Goal: Contribute content: Contribute content

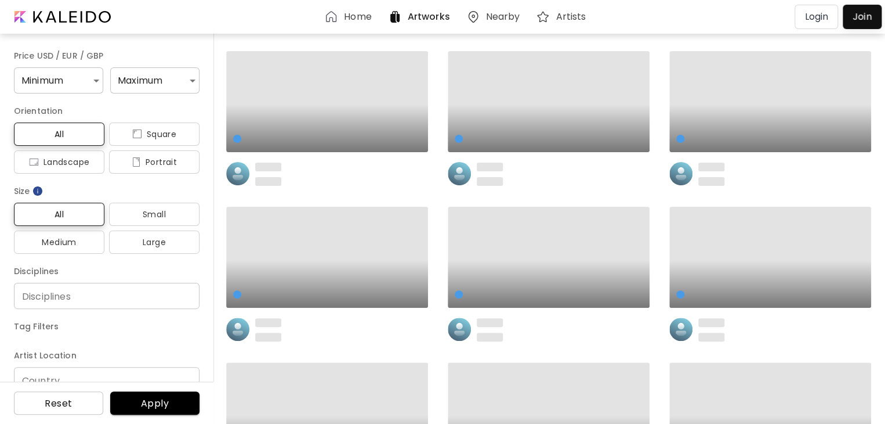
click at [822, 14] on p "Login" at bounding box center [817, 17] width 24 height 14
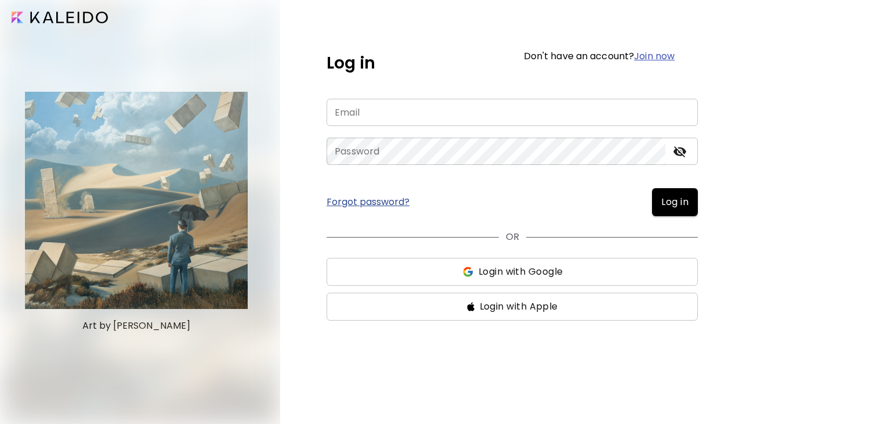
click at [515, 107] on input "email" at bounding box center [512, 112] width 371 height 27
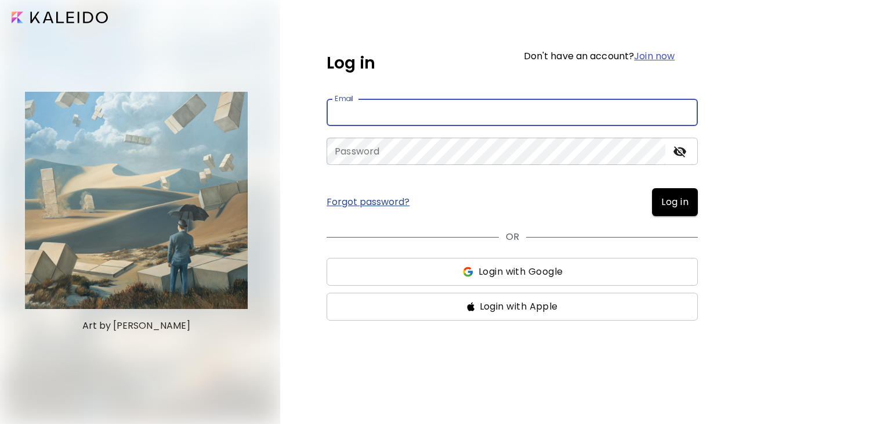
type input "**********"
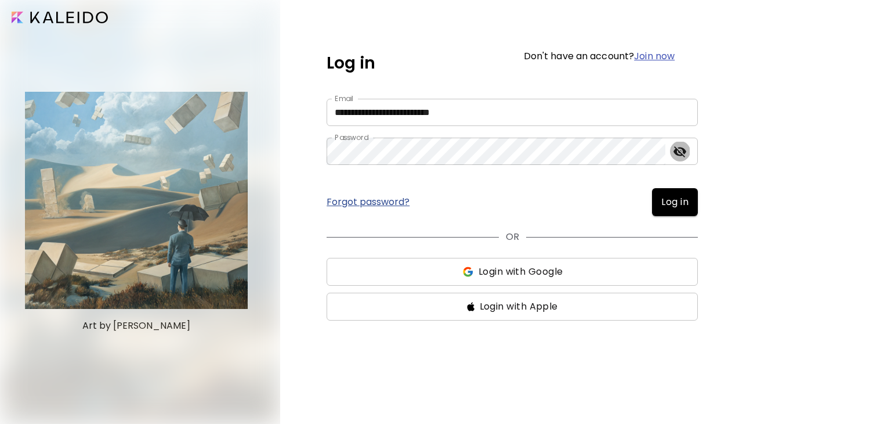
click at [685, 149] on icon "toggle password visibility" at bounding box center [680, 151] width 13 height 11
click at [673, 196] on span "Log in" at bounding box center [675, 202] width 27 height 14
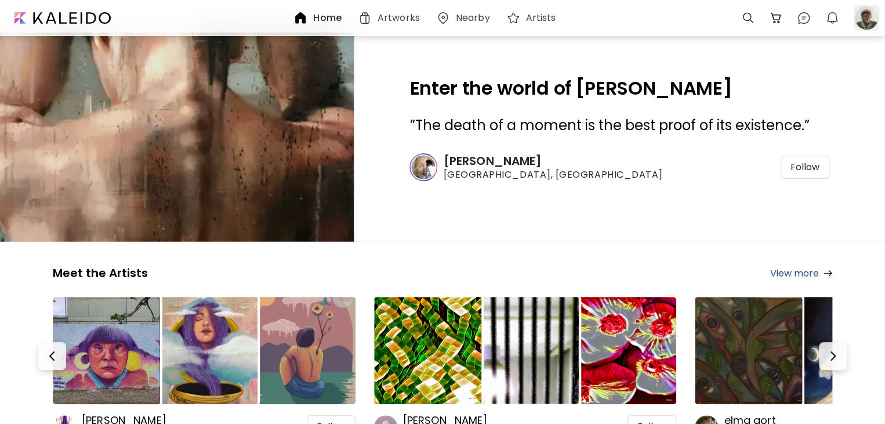
click at [861, 15] on div at bounding box center [867, 18] width 26 height 26
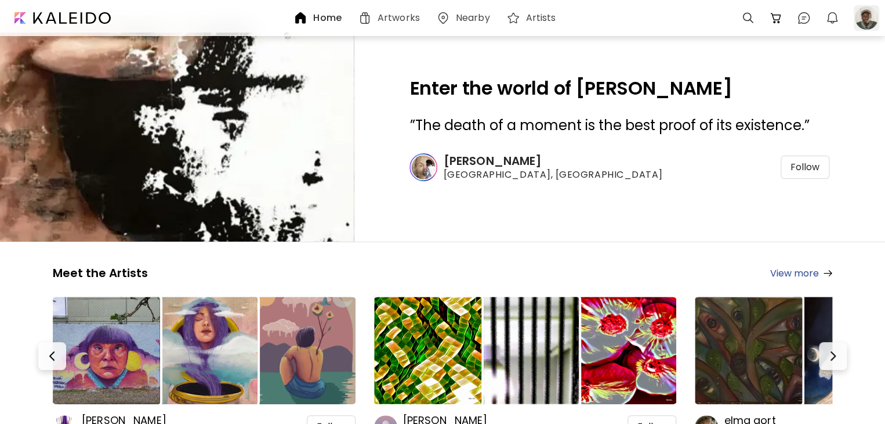
click at [863, 28] on div at bounding box center [867, 18] width 26 height 26
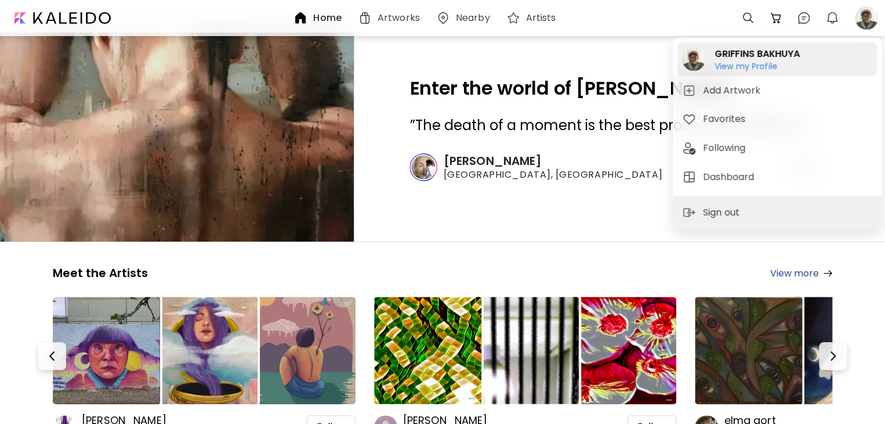
click at [752, 54] on h2 "GRIFFINS BAKHUYA" at bounding box center [757, 54] width 85 height 14
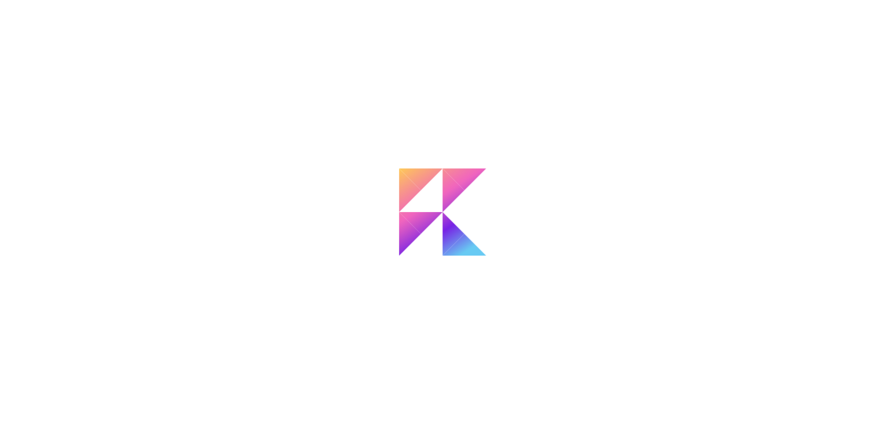
click at [751, 66] on div at bounding box center [442, 257] width 885 height 424
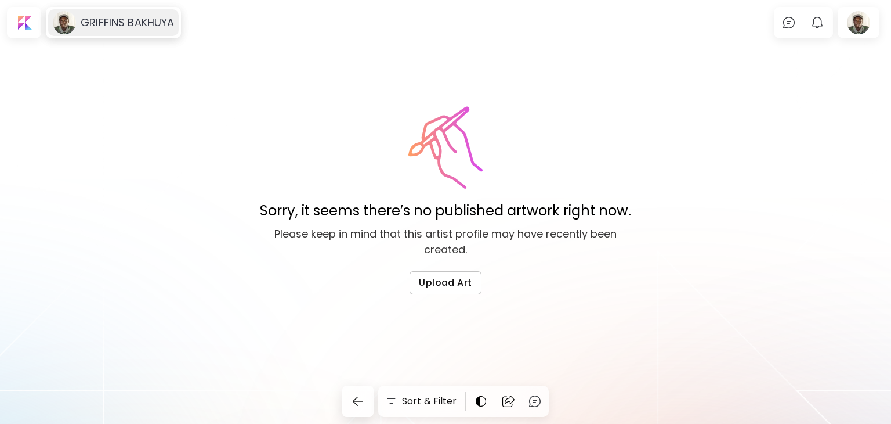
click at [84, 20] on h6 "GRIFFINS BAKHUYA" at bounding box center [127, 23] width 93 height 14
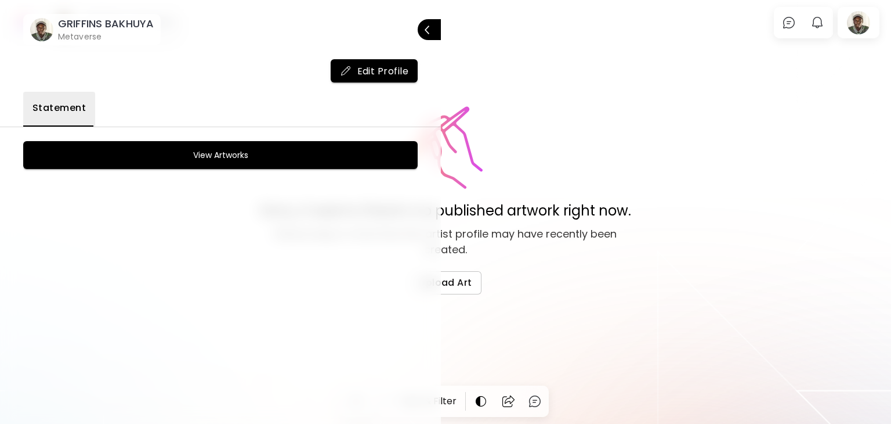
click at [73, 101] on span "Statement" at bounding box center [58, 108] width 53 height 14
click at [373, 72] on span "Edit Profile" at bounding box center [374, 71] width 69 height 12
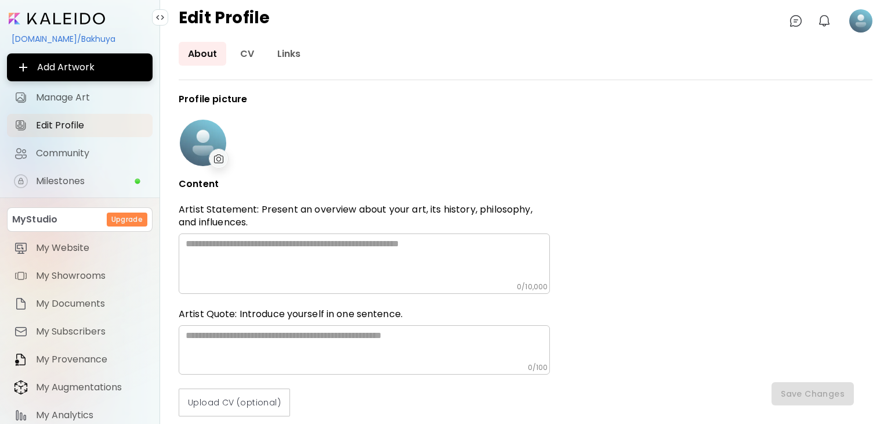
click at [214, 150] on div at bounding box center [219, 159] width 20 height 20
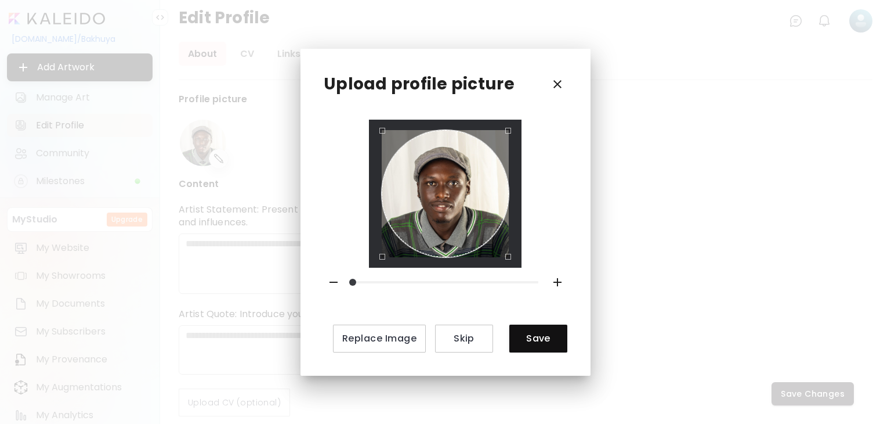
click at [446, 235] on div "Use the arrow keys to move the crop selection area" at bounding box center [445, 193] width 127 height 127
click at [551, 263] on div "Replace Image Skip Save" at bounding box center [446, 236] width 244 height 233
drag, startPoint x: 353, startPoint y: 279, endPoint x: 356, endPoint y: 287, distance: 8.6
click at [356, 285] on span at bounding box center [352, 282] width 7 height 7
click at [555, 338] on span "Save" at bounding box center [538, 338] width 39 height 12
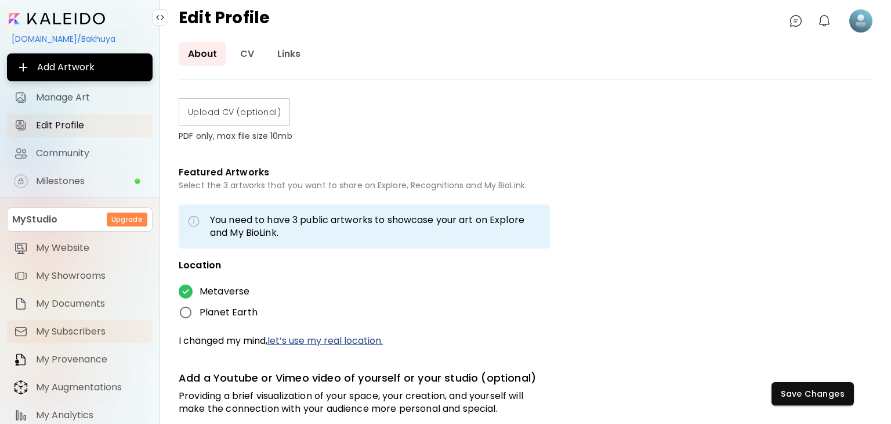
scroll to position [41, 0]
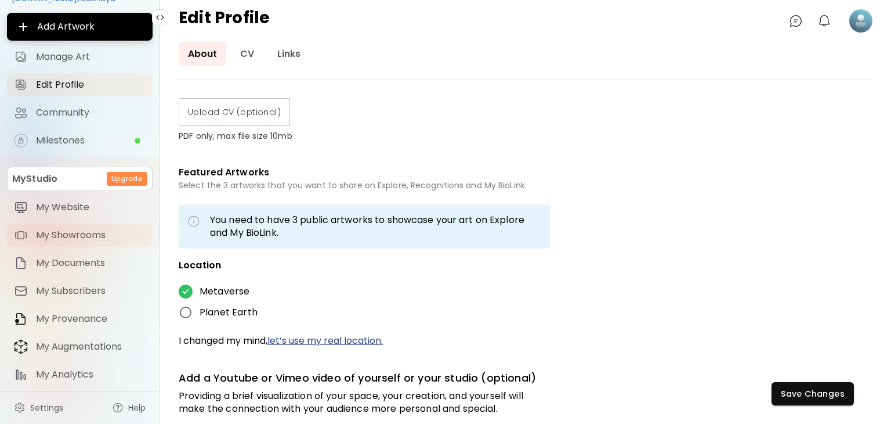
click at [91, 238] on span "My Showrooms" at bounding box center [91, 235] width 110 height 12
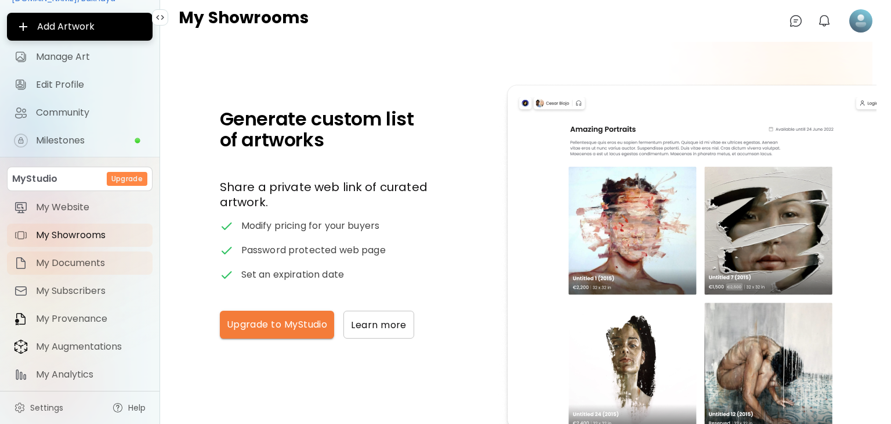
click at [61, 266] on span "My Documents" at bounding box center [91, 263] width 110 height 12
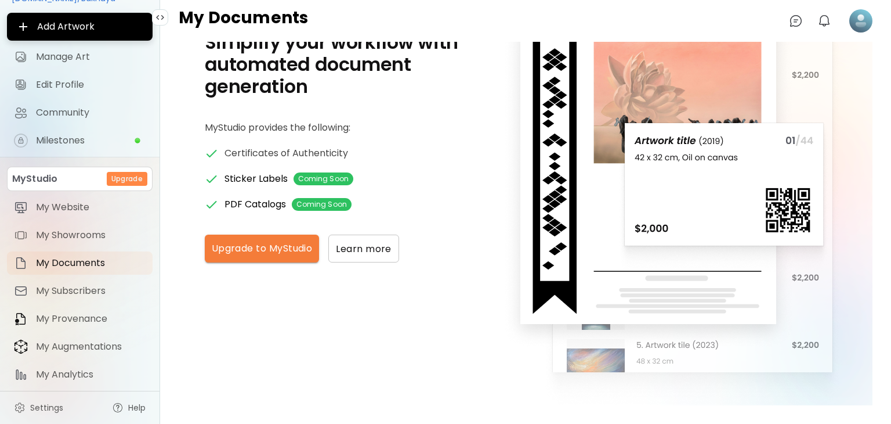
scroll to position [78, 0]
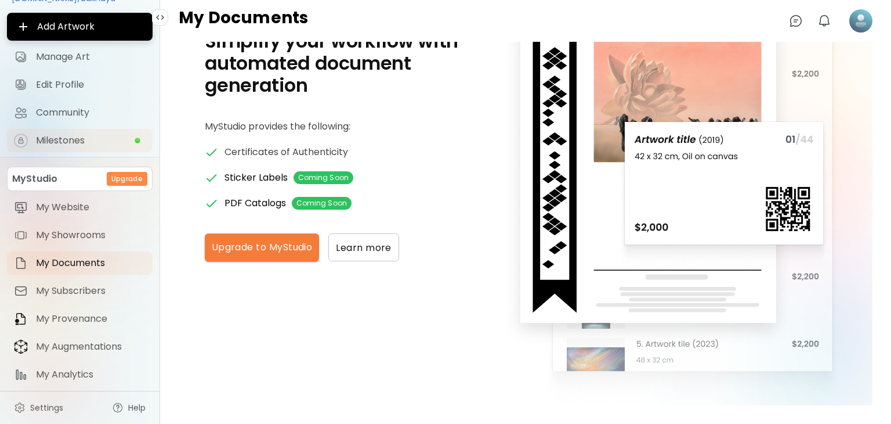
click at [88, 141] on span "Milestones" at bounding box center [85, 141] width 98 height 12
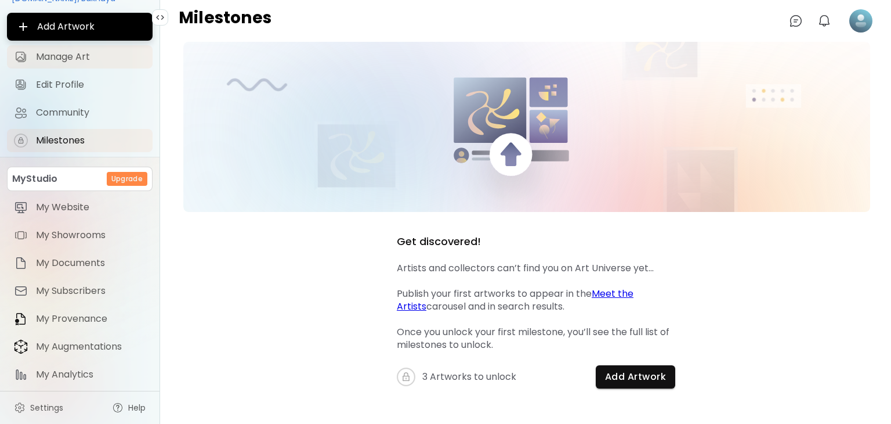
click at [66, 63] on span "Manage Art" at bounding box center [91, 57] width 110 height 12
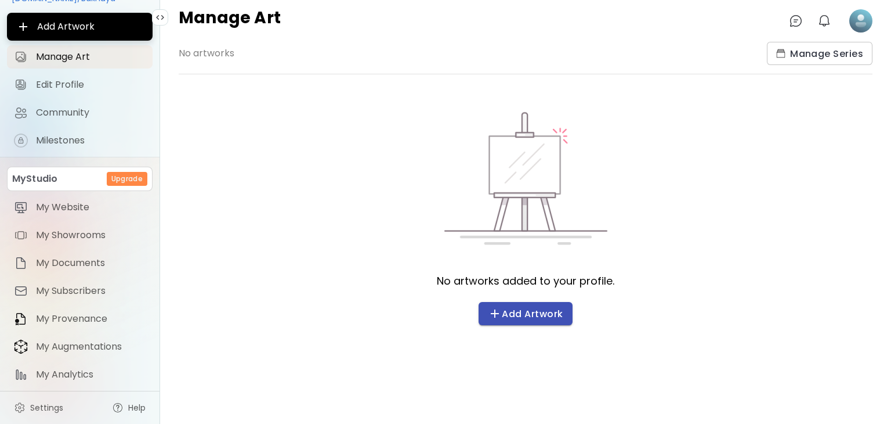
click at [538, 316] on span "Add Artwork" at bounding box center [525, 313] width 75 height 14
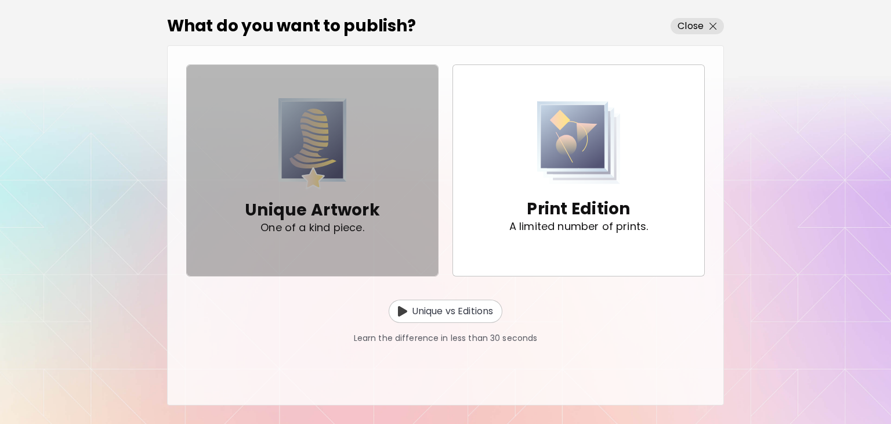
click at [356, 251] on button "Unique Artwork One of a kind piece." at bounding box center [312, 170] width 252 height 212
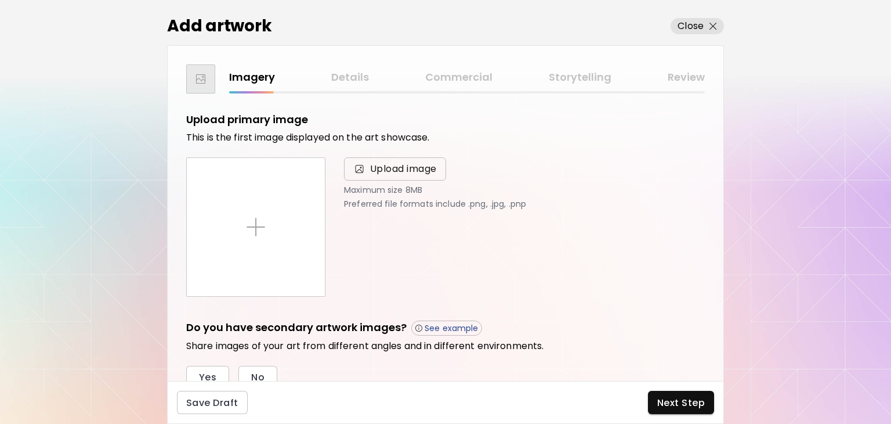
click at [404, 164] on span "Upload image" at bounding box center [403, 169] width 67 height 14
click at [0, 0] on input "Upload image" at bounding box center [0, 0] width 0 height 0
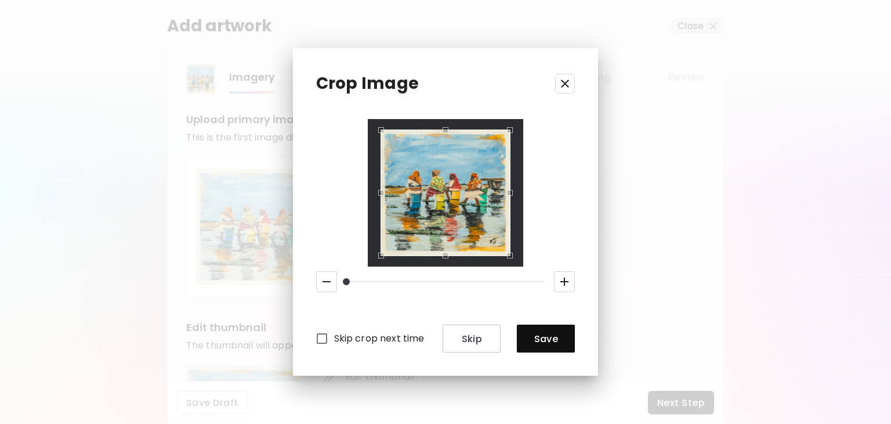
drag, startPoint x: 348, startPoint y: 275, endPoint x: 345, endPoint y: 289, distance: 14.2
click at [345, 285] on span at bounding box center [346, 281] width 7 height 7
click at [540, 341] on span "Save" at bounding box center [545, 338] width 39 height 12
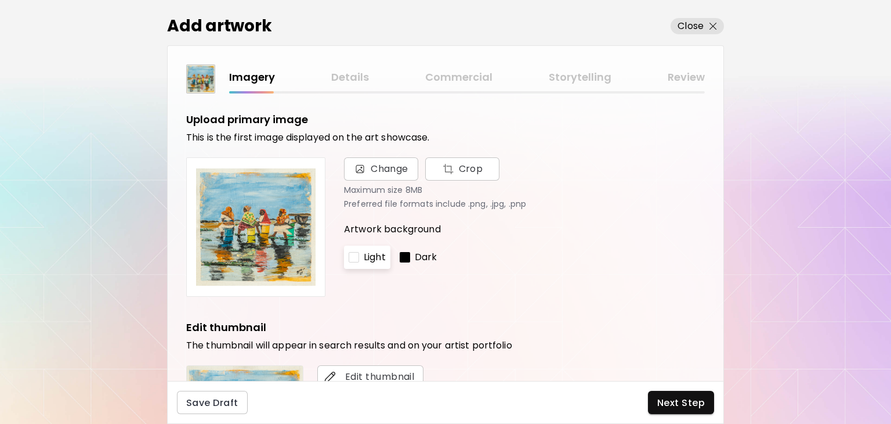
click at [413, 250] on div "Dark" at bounding box center [418, 256] width 47 height 23
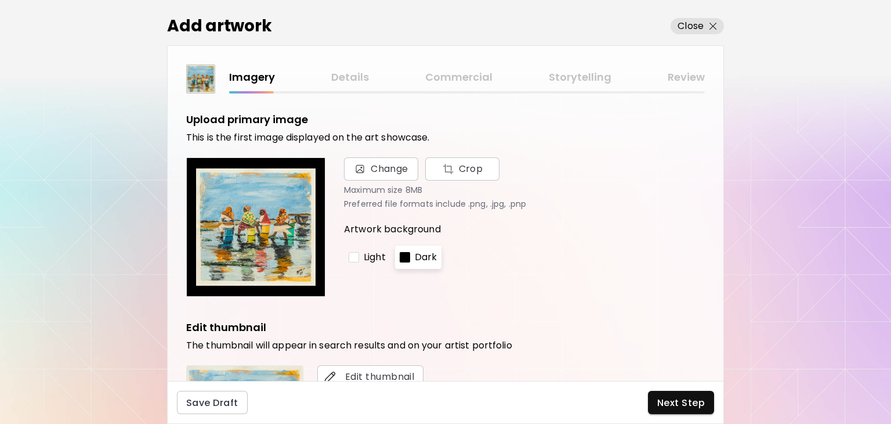
click at [357, 255] on div at bounding box center [354, 257] width 10 height 10
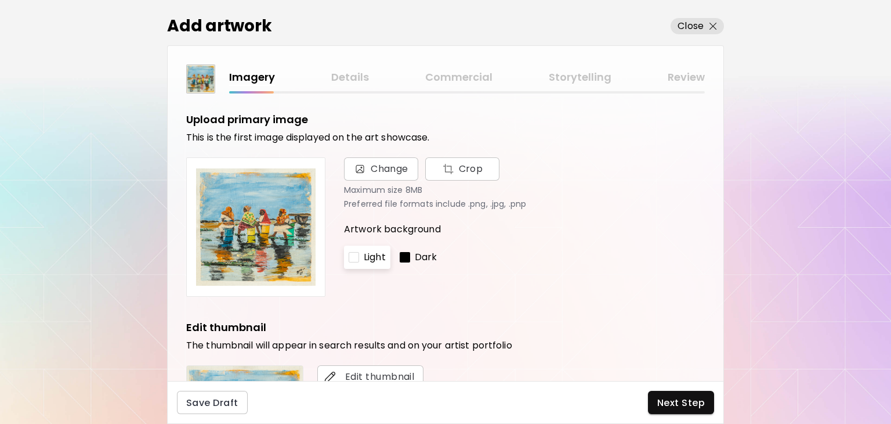
click at [406, 254] on div at bounding box center [405, 257] width 10 height 10
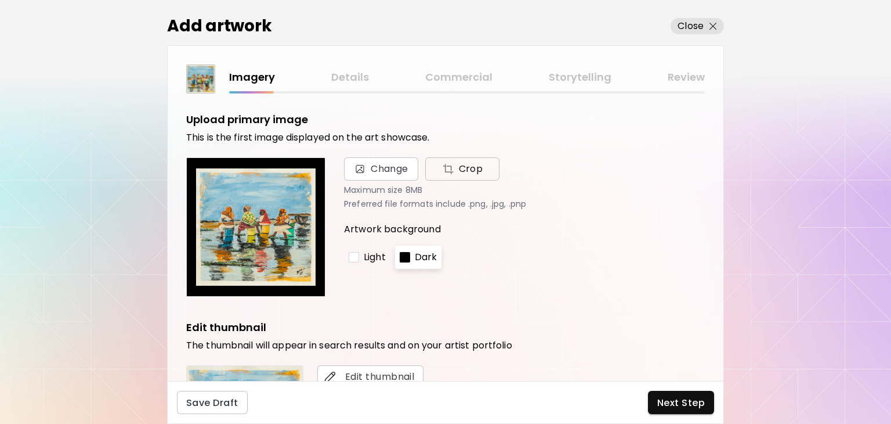
click at [451, 168] on img "button" at bounding box center [448, 169] width 12 height 12
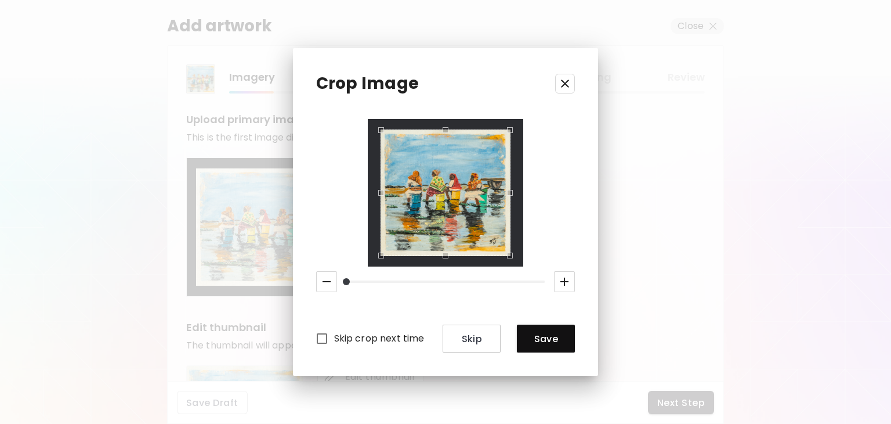
drag, startPoint x: 510, startPoint y: 126, endPoint x: 525, endPoint y: 120, distance: 16.4
click at [525, 120] on div "Skip crop next time Skip Save" at bounding box center [445, 236] width 259 height 234
click at [517, 124] on div at bounding box center [446, 193] width 156 height 148
click at [540, 336] on span "Save" at bounding box center [545, 338] width 39 height 12
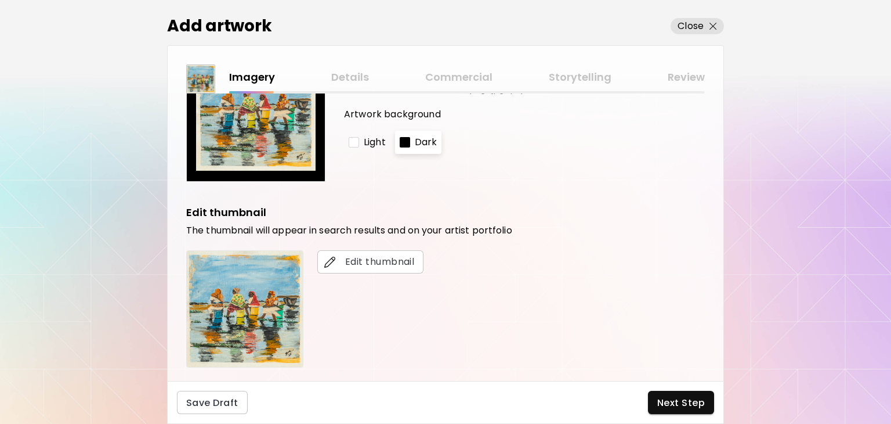
scroll to position [116, 0]
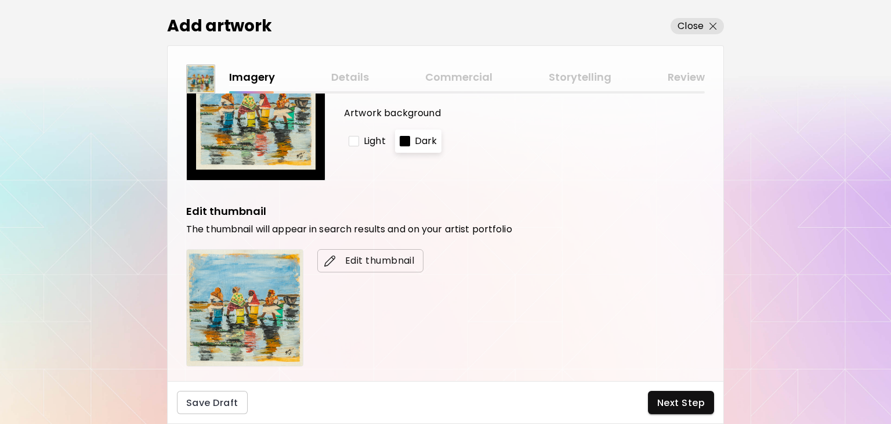
click at [356, 256] on span "Edit thumbnail" at bounding box center [371, 261] width 88 height 14
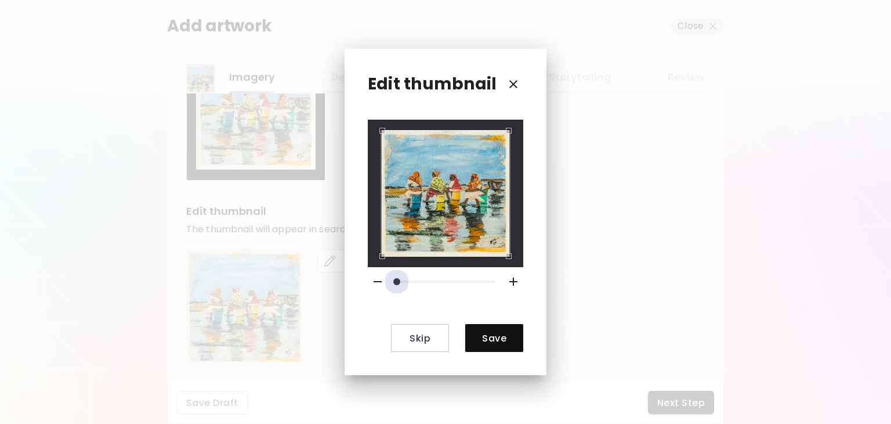
drag, startPoint x: 441, startPoint y: 273, endPoint x: 374, endPoint y: 289, distance: 69.1
click at [374, 289] on div at bounding box center [445, 281] width 165 height 29
click at [485, 332] on span "Save" at bounding box center [494, 338] width 39 height 12
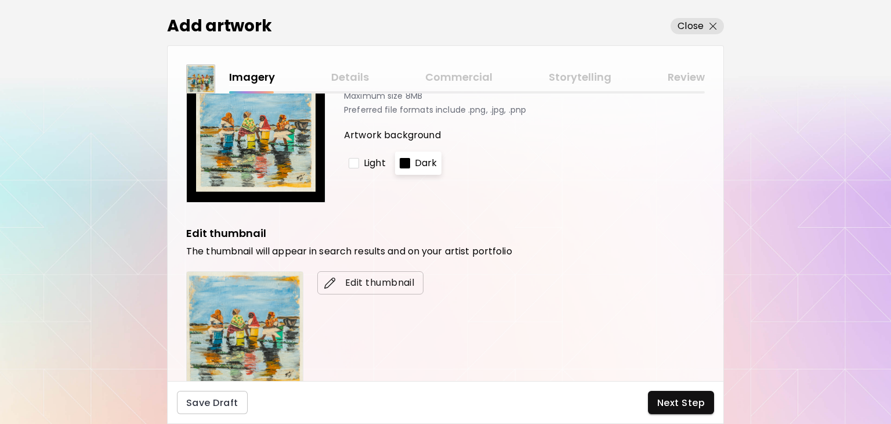
scroll to position [0, 0]
